Goal: Information Seeking & Learning: Check status

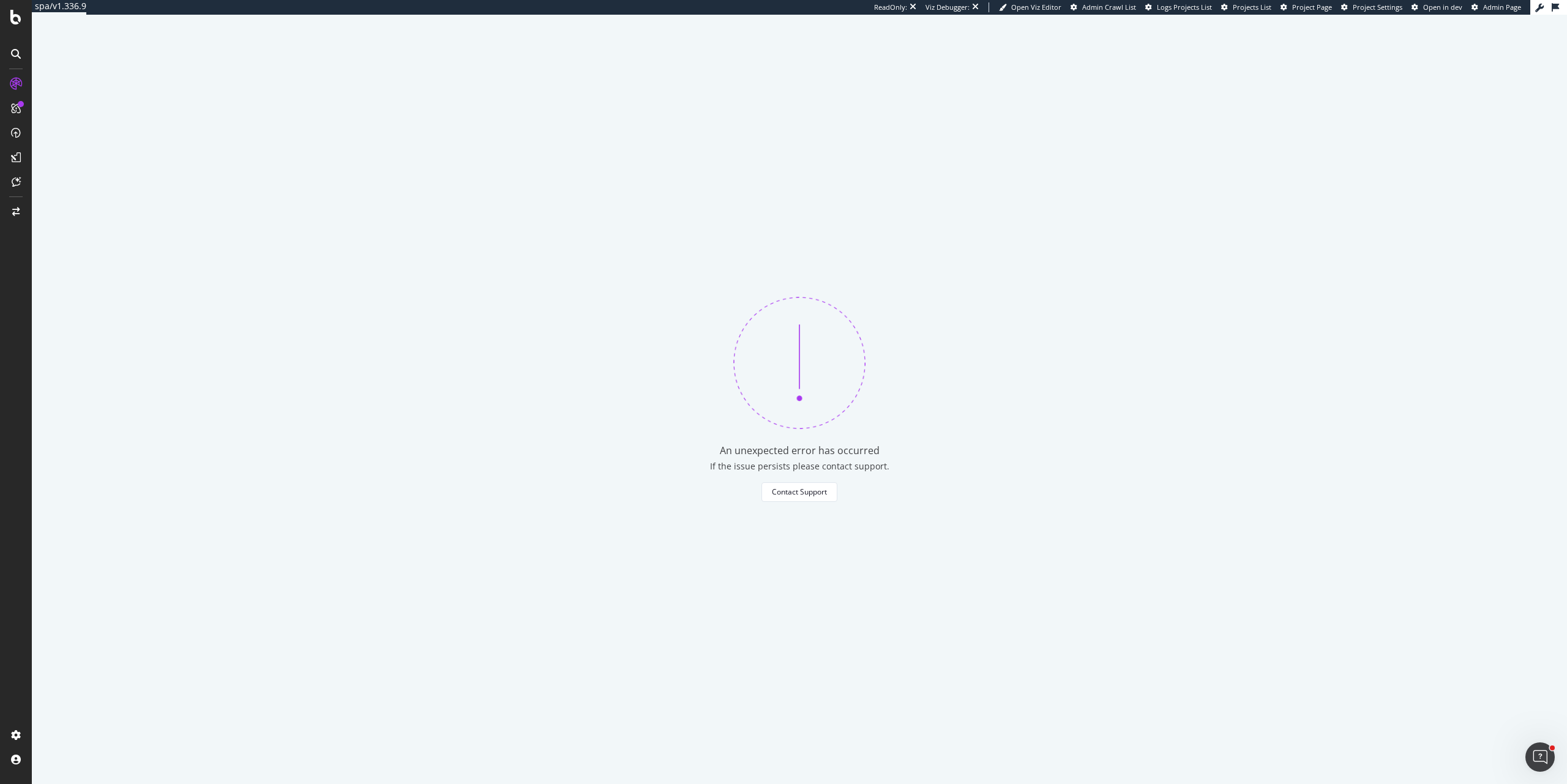
click at [878, 250] on div "An unexpected error has occurred If the issue persists please contact support. …" at bounding box center [800, 399] width 1535 height 769
